Goal: Information Seeking & Learning: Learn about a topic

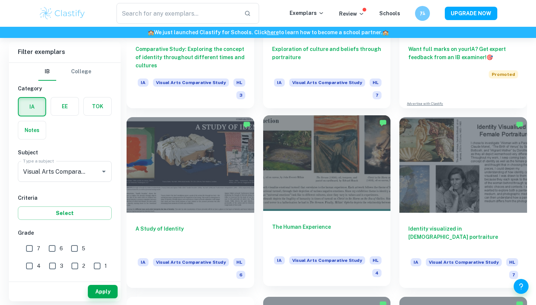
scroll to position [315, 0]
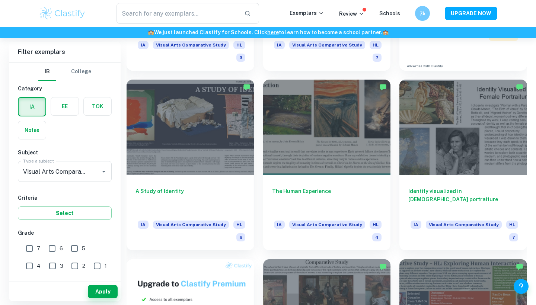
click at [29, 251] on input "7" at bounding box center [29, 248] width 15 height 15
checkbox input "true"
click at [96, 291] on button "Apply" at bounding box center [103, 291] width 30 height 13
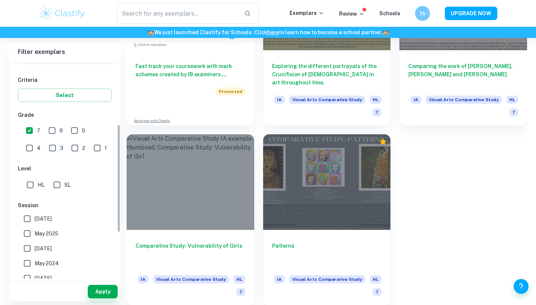
scroll to position [123, 0]
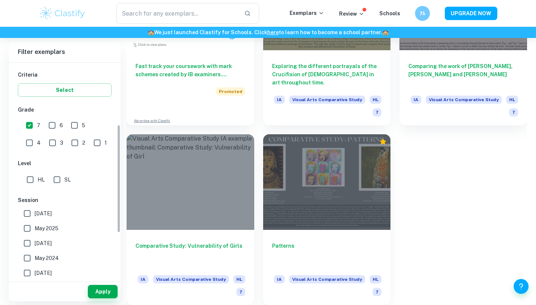
click at [58, 176] on input "SL" at bounding box center [57, 179] width 15 height 15
checkbox input "true"
click at [96, 290] on button "Apply" at bounding box center [103, 291] width 30 height 13
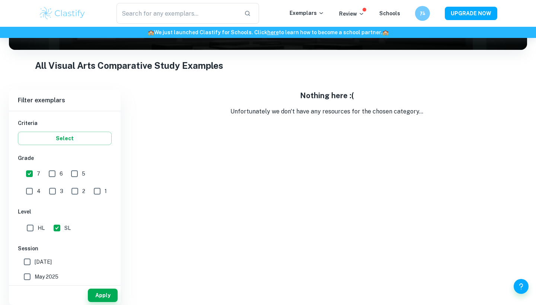
scroll to position [121, 0]
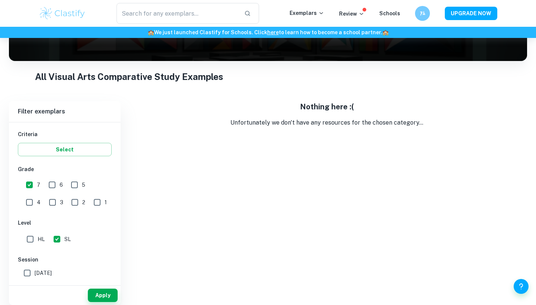
click at [53, 174] on h6 "Grade" at bounding box center [65, 169] width 94 height 8
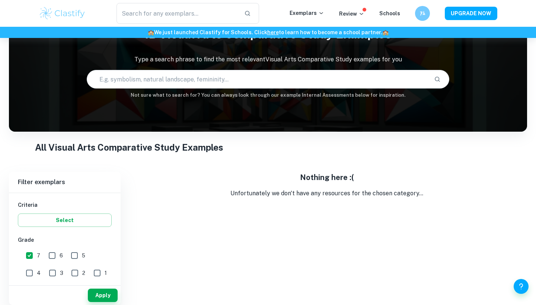
click at [51, 242] on div "IB College Category IA EE TOK Notes Subject Type a subject Visual Arts Comparat…" at bounding box center [65, 285] width 112 height 430
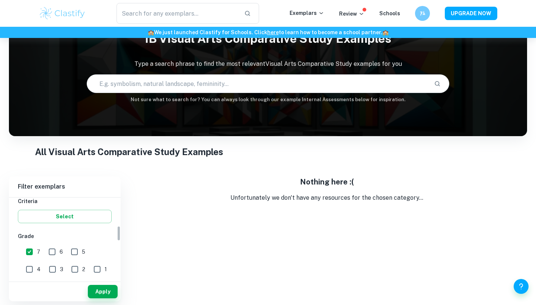
scroll to position [123, 0]
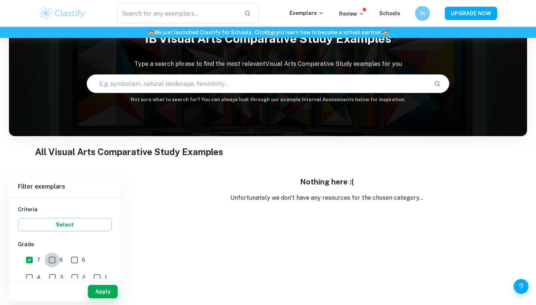
click at [54, 260] on input "6" at bounding box center [52, 260] width 15 height 15
checkbox input "true"
click at [106, 295] on button "Apply" at bounding box center [103, 291] width 30 height 13
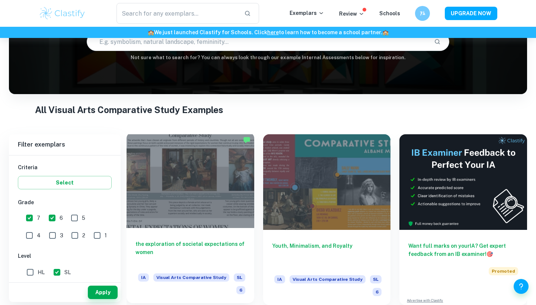
scroll to position [80, 0]
click at [219, 226] on div at bounding box center [191, 181] width 128 height 96
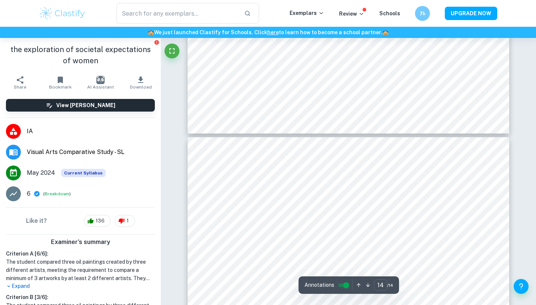
type input "13"
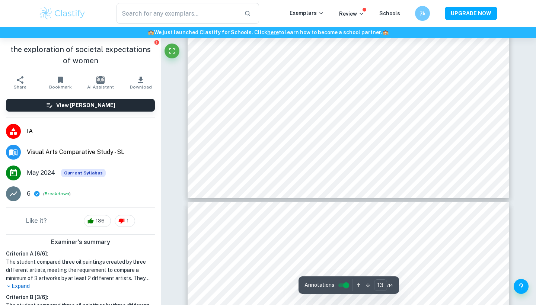
scroll to position [2798, 0]
